Goal: Task Accomplishment & Management: Complete application form

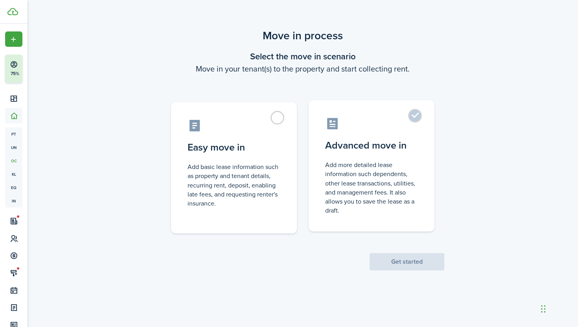
click at [411, 117] on label "Advanced move in Add more detailed lease information such dependents, other lea…" at bounding box center [372, 165] width 126 height 131
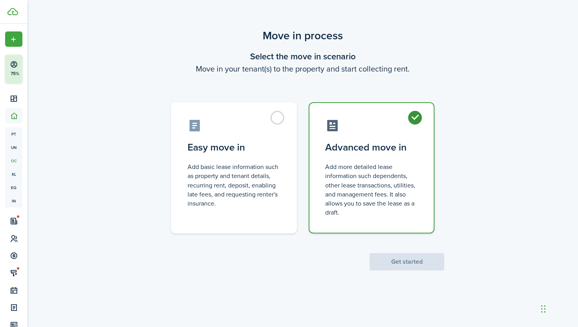
radio input "true"
click at [409, 263] on button "Get started" at bounding box center [407, 261] width 75 height 17
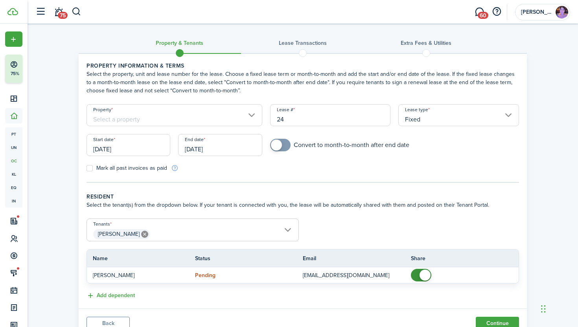
click at [252, 121] on input "Property" at bounding box center [175, 115] width 176 height 22
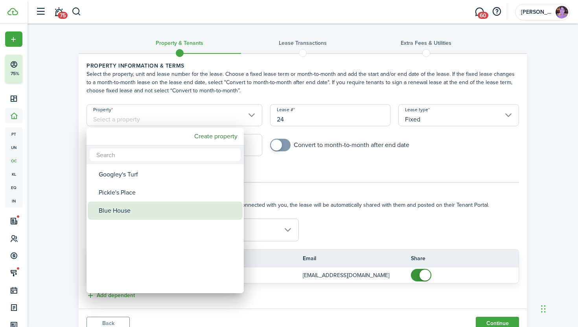
click at [239, 214] on mbsc-wheel-item "Blue House" at bounding box center [165, 211] width 155 height 18
type input "Blue House"
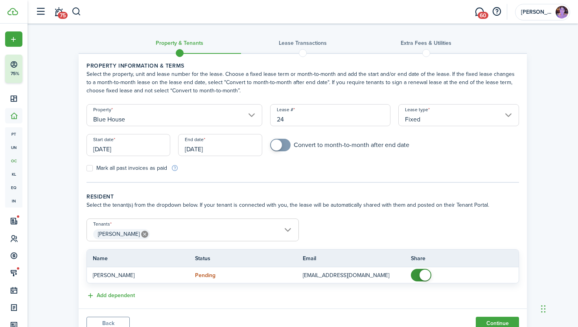
click at [150, 151] on input "[DATE]" at bounding box center [129, 145] width 84 height 22
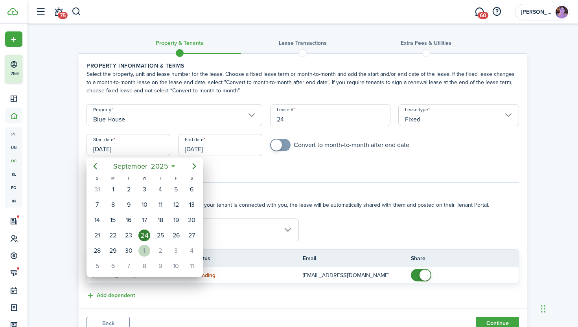
click at [142, 249] on div "1" at bounding box center [144, 251] width 12 height 12
type input "[DATE]"
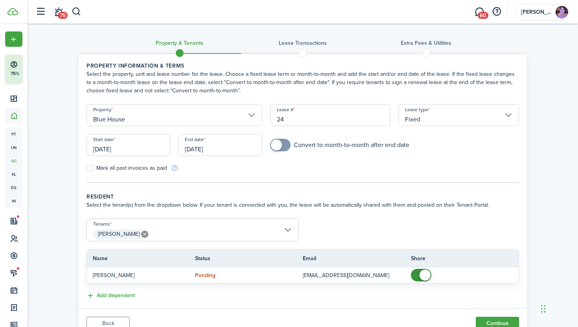
click at [203, 149] on input "[DATE]" at bounding box center [220, 145] width 84 height 22
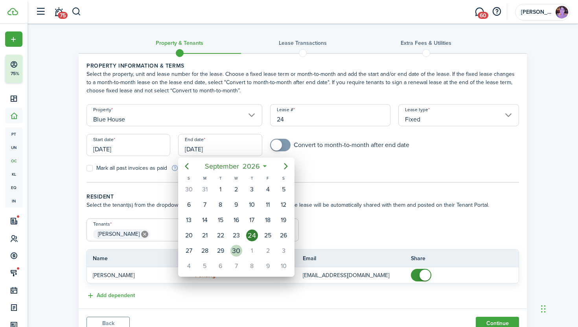
click at [236, 252] on div "30" at bounding box center [236, 251] width 12 height 12
type input "[DATE]"
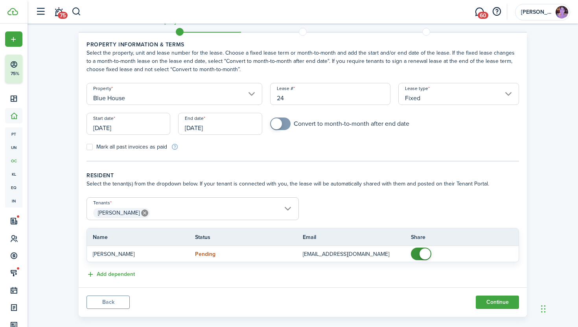
scroll to position [32, 0]
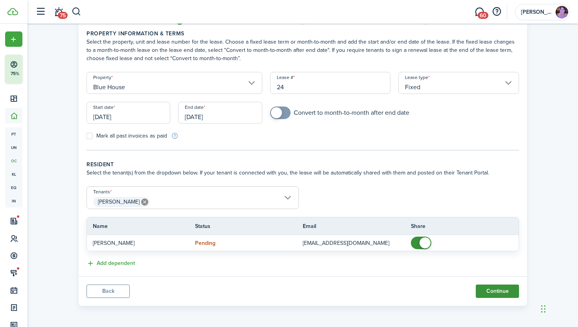
click at [499, 292] on button "Continue" at bounding box center [497, 291] width 43 height 13
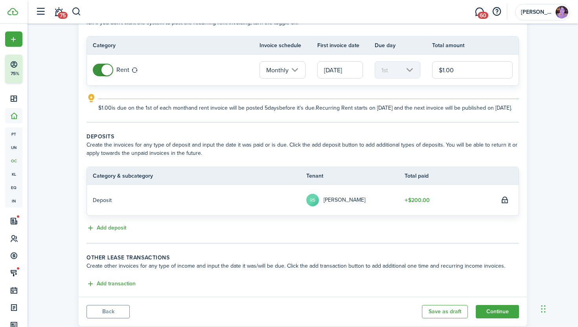
scroll to position [88, 0]
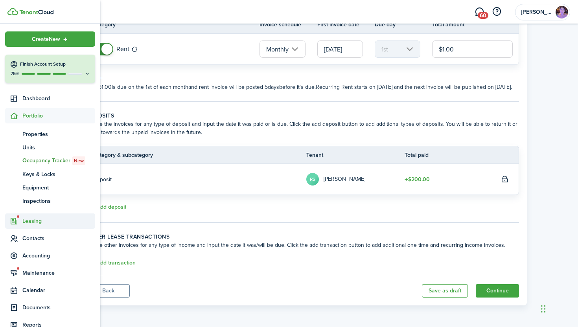
click at [35, 224] on span "Leasing" at bounding box center [58, 221] width 73 height 8
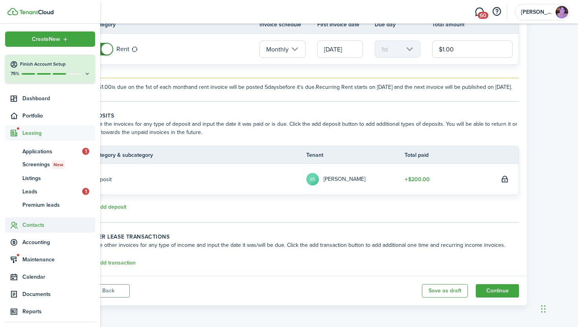
click at [41, 224] on span "Contacts" at bounding box center [58, 225] width 73 height 8
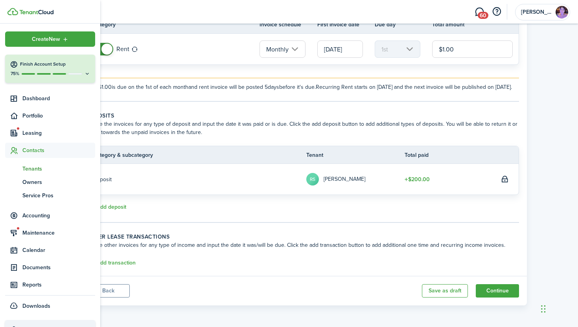
click at [45, 167] on span "Tenants" at bounding box center [58, 169] width 73 height 8
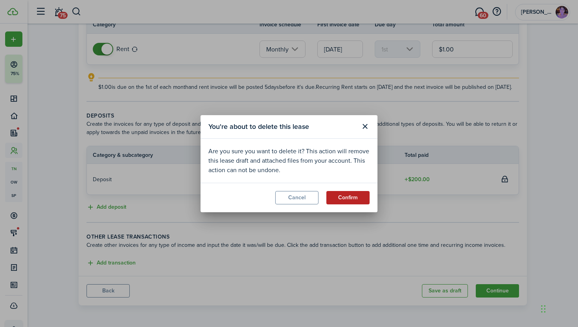
click at [350, 199] on button "Confirm" at bounding box center [347, 197] width 43 height 13
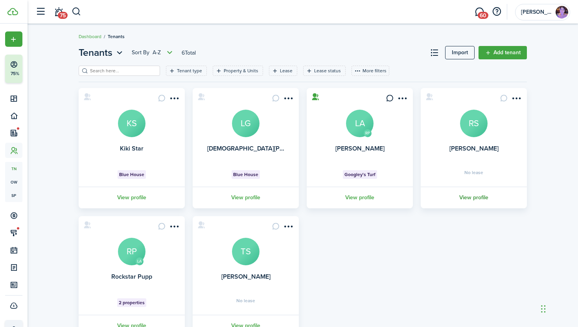
click at [479, 200] on link "View profile" at bounding box center [474, 198] width 109 height 22
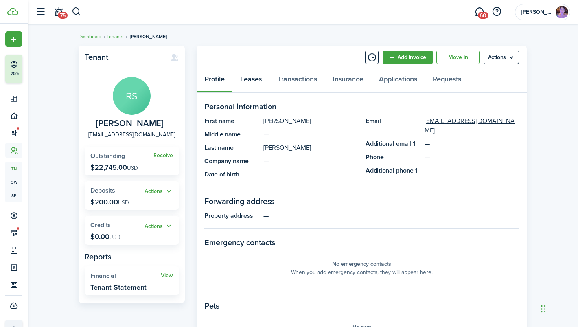
click at [252, 79] on link "Leases" at bounding box center [250, 81] width 37 height 24
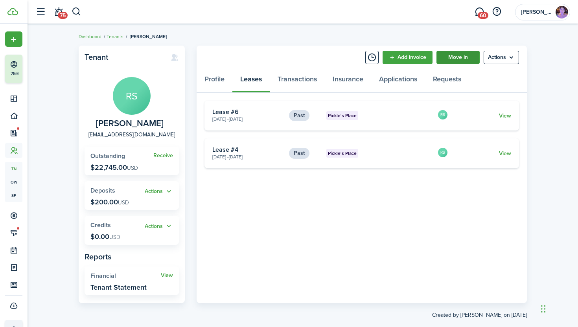
click at [459, 55] on link "Move in" at bounding box center [458, 57] width 43 height 13
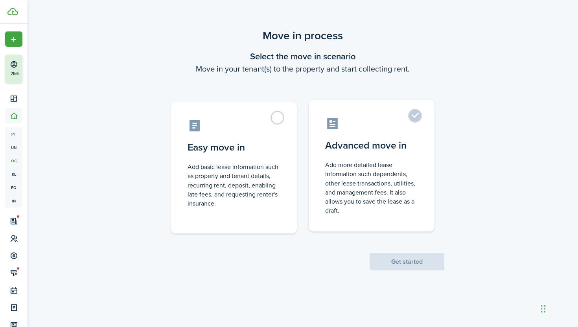
click at [402, 133] on label "Advanced move in Add more detailed lease information such dependents, other lea…" at bounding box center [372, 165] width 126 height 131
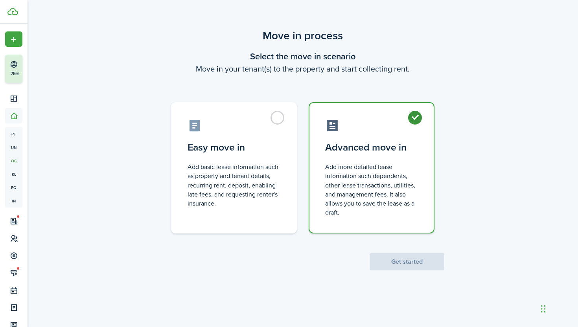
radio input "true"
click at [418, 262] on button "Get started" at bounding box center [407, 261] width 75 height 17
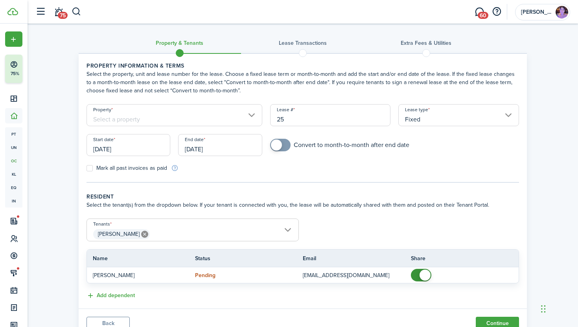
click at [252, 114] on input "Property" at bounding box center [175, 115] width 176 height 22
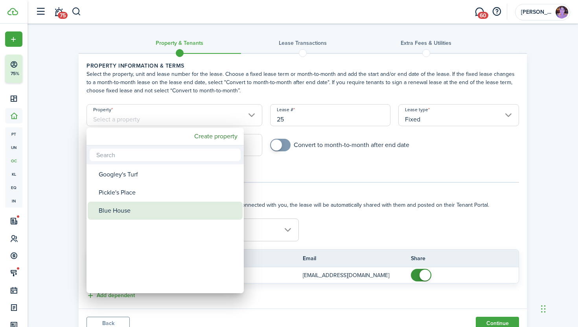
click at [205, 204] on div "Blue House" at bounding box center [168, 211] width 139 height 18
type input "Blue House"
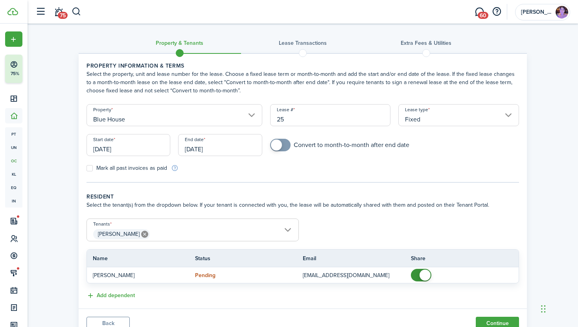
click at [147, 144] on input "[DATE]" at bounding box center [129, 145] width 84 height 22
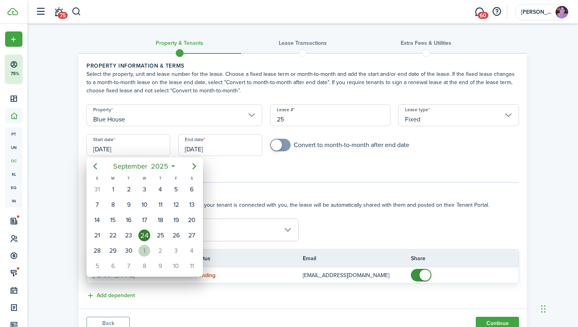
click at [142, 249] on div "1" at bounding box center [144, 251] width 12 height 12
type input "[DATE]"
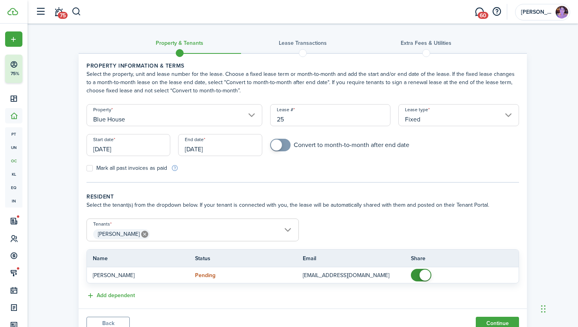
click at [208, 147] on input "[DATE]" at bounding box center [220, 145] width 84 height 22
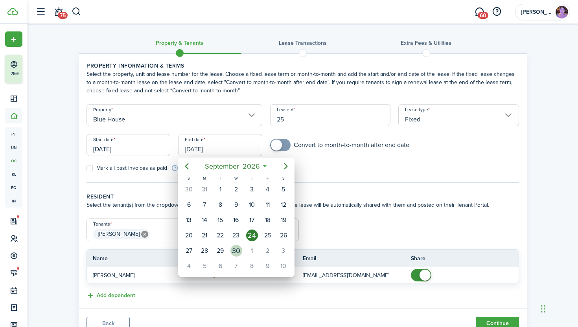
click at [237, 250] on div "30" at bounding box center [236, 251] width 12 height 12
type input "[DATE]"
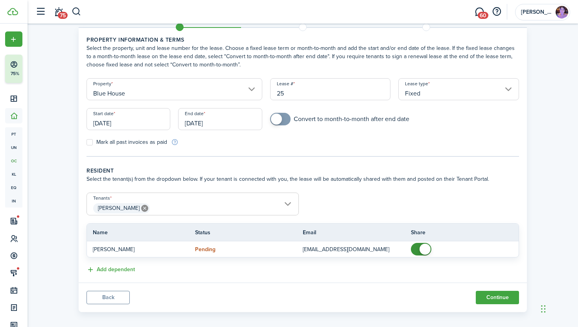
scroll to position [32, 0]
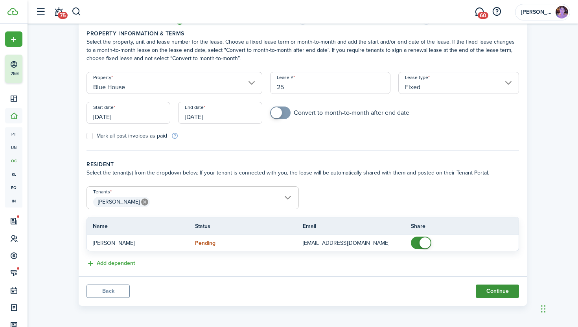
click at [501, 292] on button "Continue" at bounding box center [497, 291] width 43 height 13
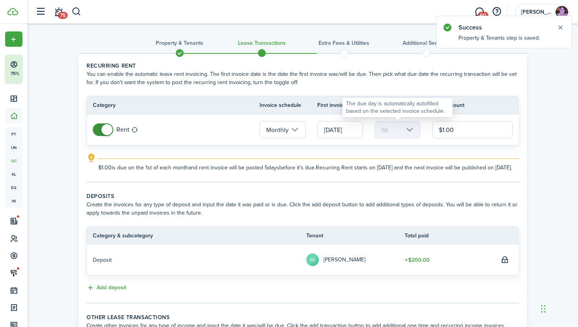
drag, startPoint x: 461, startPoint y: 130, endPoint x: 384, endPoint y: 136, distance: 76.6
click at [384, 136] on tr "Rent Monthly [DATE] 1st $1.00" at bounding box center [303, 129] width 432 height 31
drag, startPoint x: 456, startPoint y: 129, endPoint x: 435, endPoint y: 128, distance: 20.8
click at [435, 128] on input "$1.00" at bounding box center [472, 129] width 81 height 17
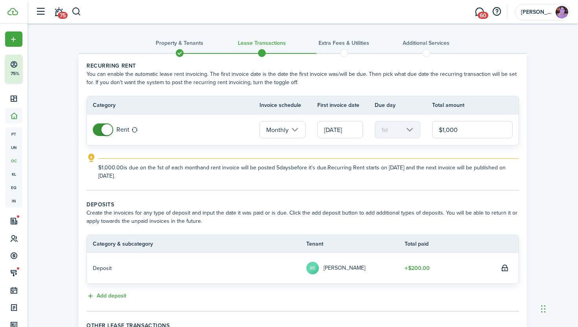
type input "$1,000.00"
click at [304, 204] on wizard-step-header-title "Deposits" at bounding box center [303, 205] width 433 height 8
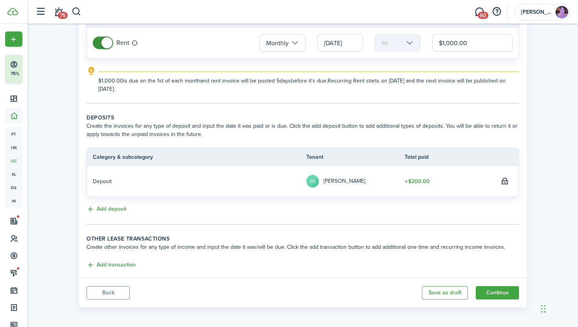
scroll to position [88, 0]
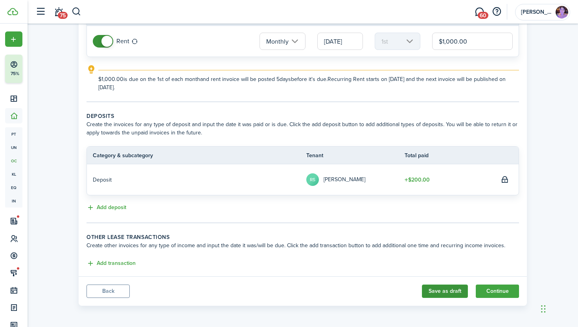
click at [436, 293] on button "Save as draft" at bounding box center [445, 291] width 46 height 13
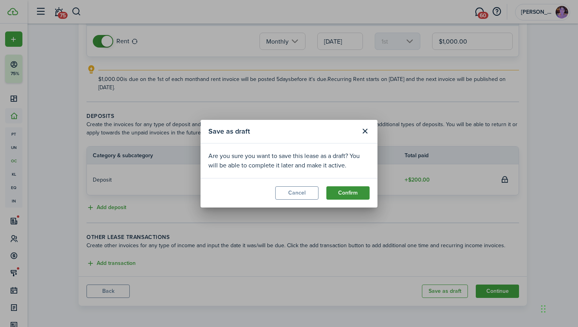
click at [345, 190] on button "Confirm" at bounding box center [347, 192] width 43 height 13
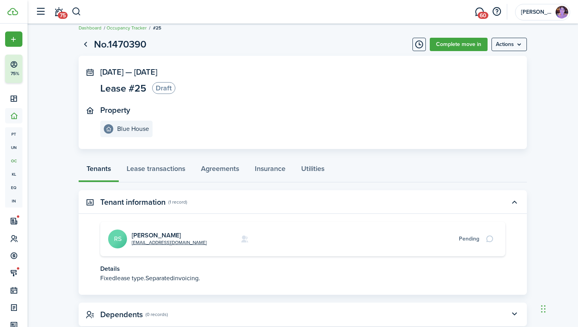
scroll to position [6, 0]
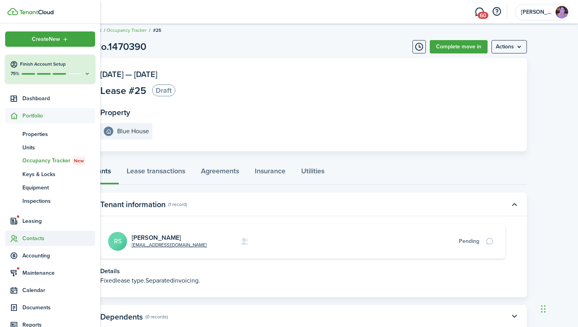
click at [32, 237] on span "Contacts" at bounding box center [58, 238] width 73 height 8
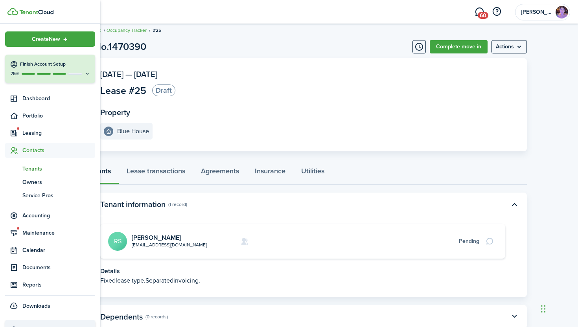
click at [35, 169] on span "Tenants" at bounding box center [58, 169] width 73 height 8
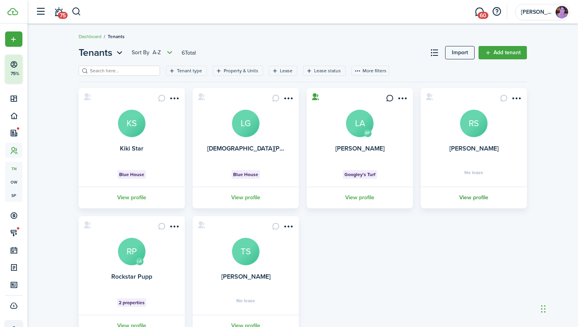
click at [476, 198] on link "View profile" at bounding box center [474, 198] width 109 height 22
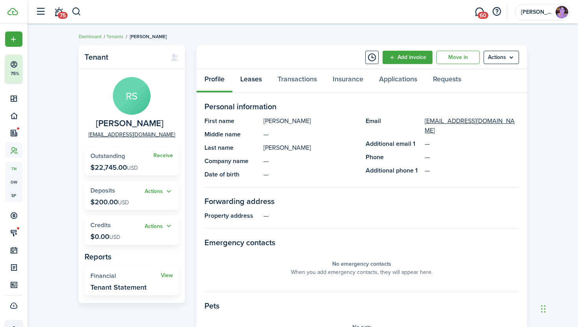
click at [258, 79] on link "Leases" at bounding box center [250, 81] width 37 height 24
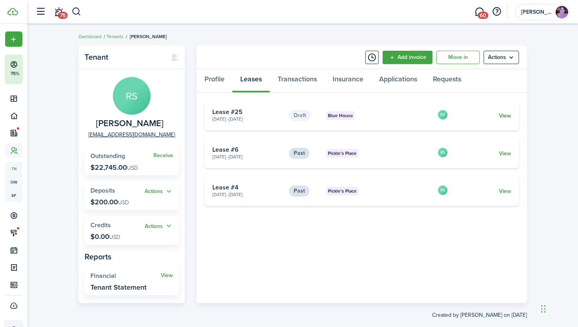
click at [505, 116] on link "View" at bounding box center [505, 116] width 12 height 8
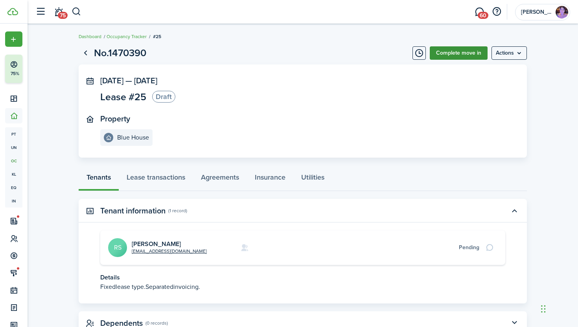
click at [465, 55] on link "Complete move in" at bounding box center [459, 52] width 58 height 13
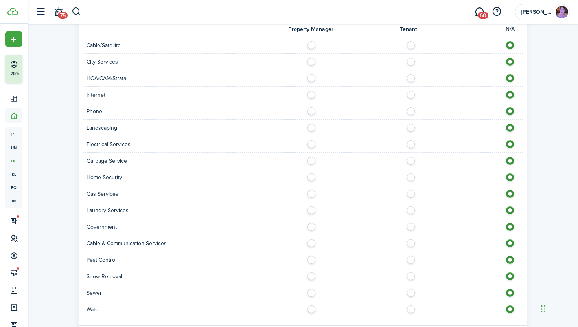
scroll to position [636, 0]
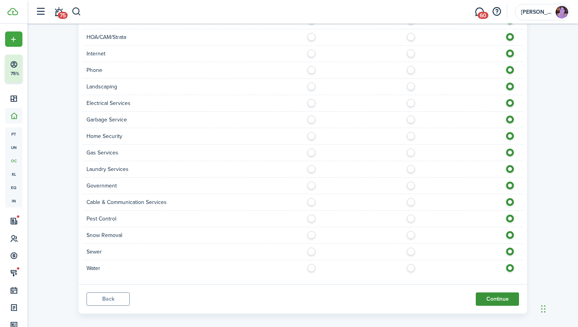
click at [481, 297] on button "Continue" at bounding box center [497, 299] width 43 height 13
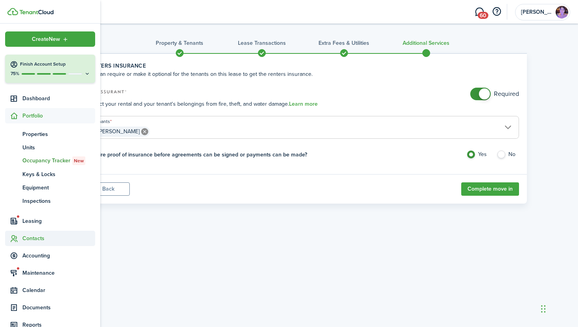
click at [37, 238] on span "Contacts" at bounding box center [58, 238] width 73 height 8
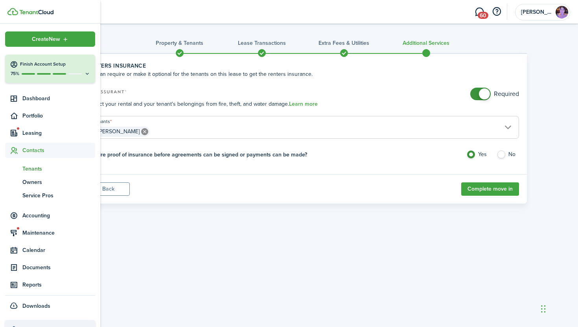
click at [34, 170] on span "Tenants" at bounding box center [58, 169] width 73 height 8
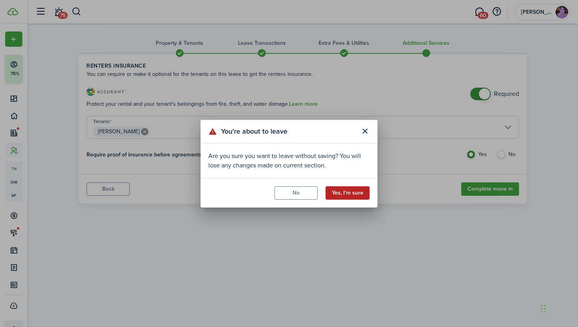
click at [352, 191] on button "Yes, I'm sure" at bounding box center [348, 192] width 44 height 13
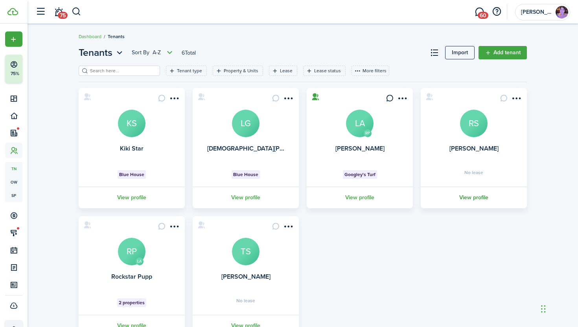
click at [478, 197] on link "View profile" at bounding box center [474, 198] width 109 height 22
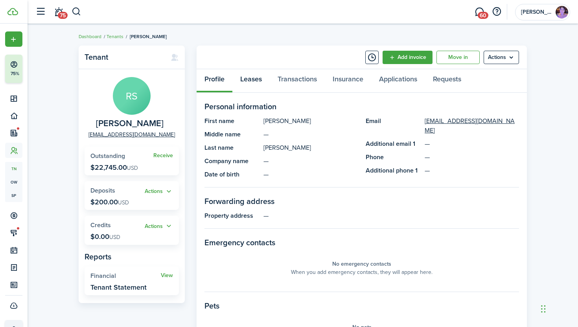
click at [255, 81] on link "Leases" at bounding box center [250, 81] width 37 height 24
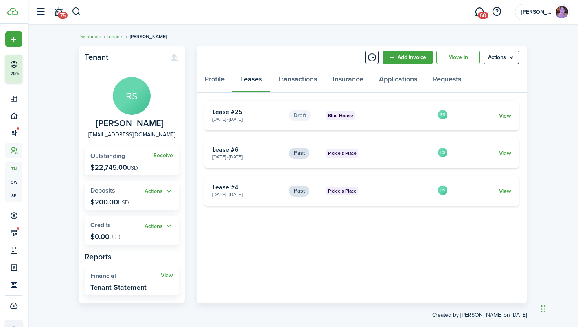
click at [499, 117] on link "View" at bounding box center [505, 116] width 12 height 8
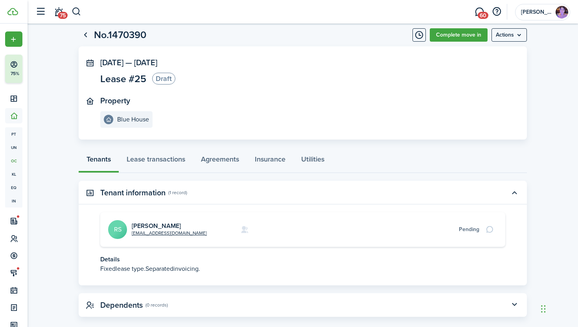
scroll to position [29, 0]
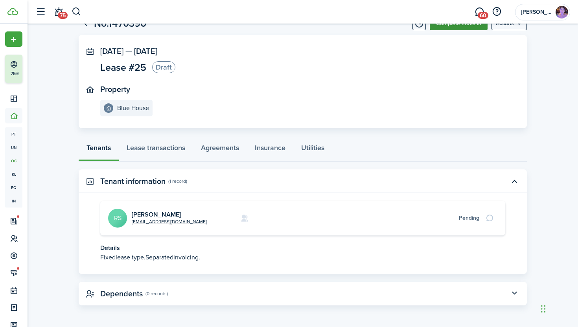
click at [467, 26] on link "Complete move in" at bounding box center [459, 23] width 58 height 13
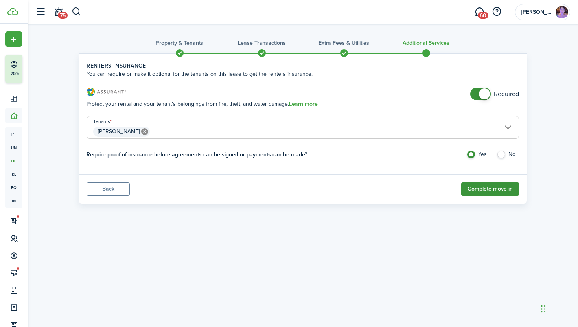
click at [488, 186] on button "Complete move in" at bounding box center [490, 188] width 58 height 13
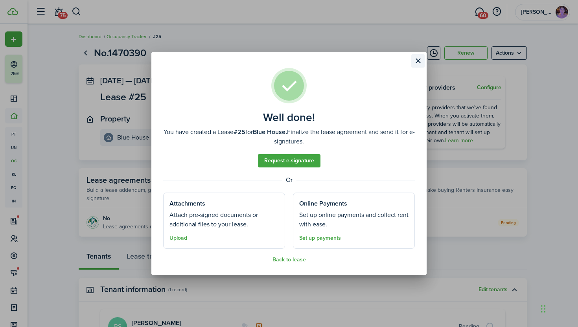
click at [420, 63] on button "Close modal" at bounding box center [417, 60] width 13 height 13
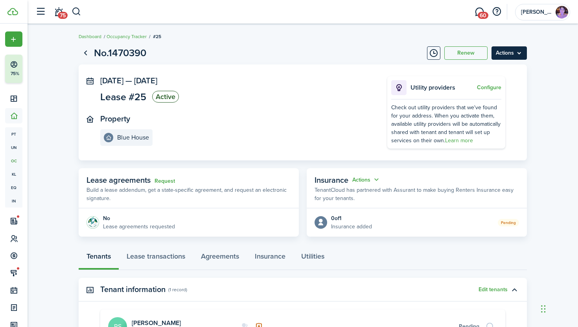
click at [515, 55] on menu-btn "Actions" at bounding box center [509, 52] width 35 height 13
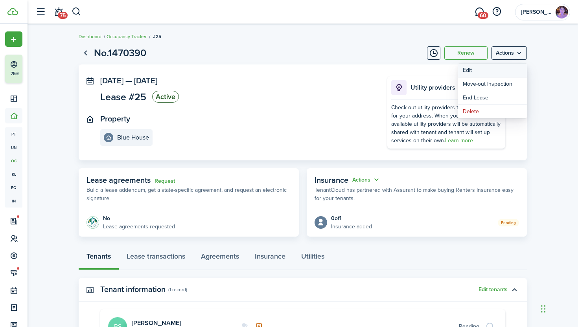
click at [492, 72] on button "Edit" at bounding box center [492, 70] width 69 height 13
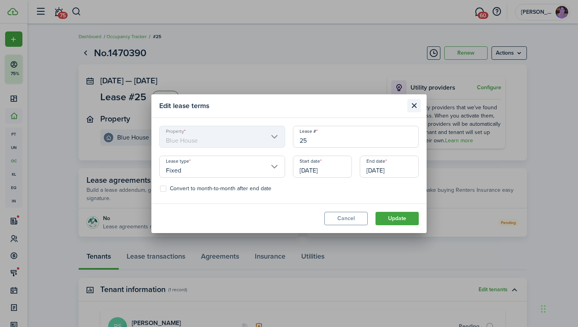
click at [415, 105] on button "Close modal" at bounding box center [413, 105] width 13 height 13
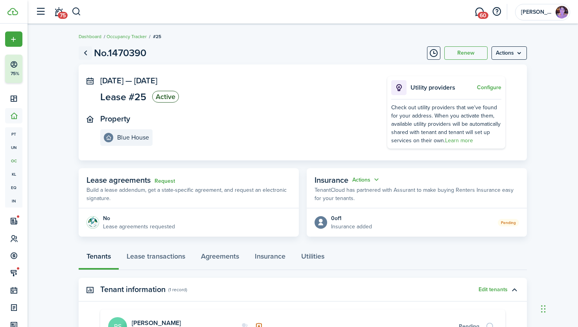
click at [85, 53] on link "Go back" at bounding box center [85, 52] width 13 height 13
